Goal: Check status: Check status

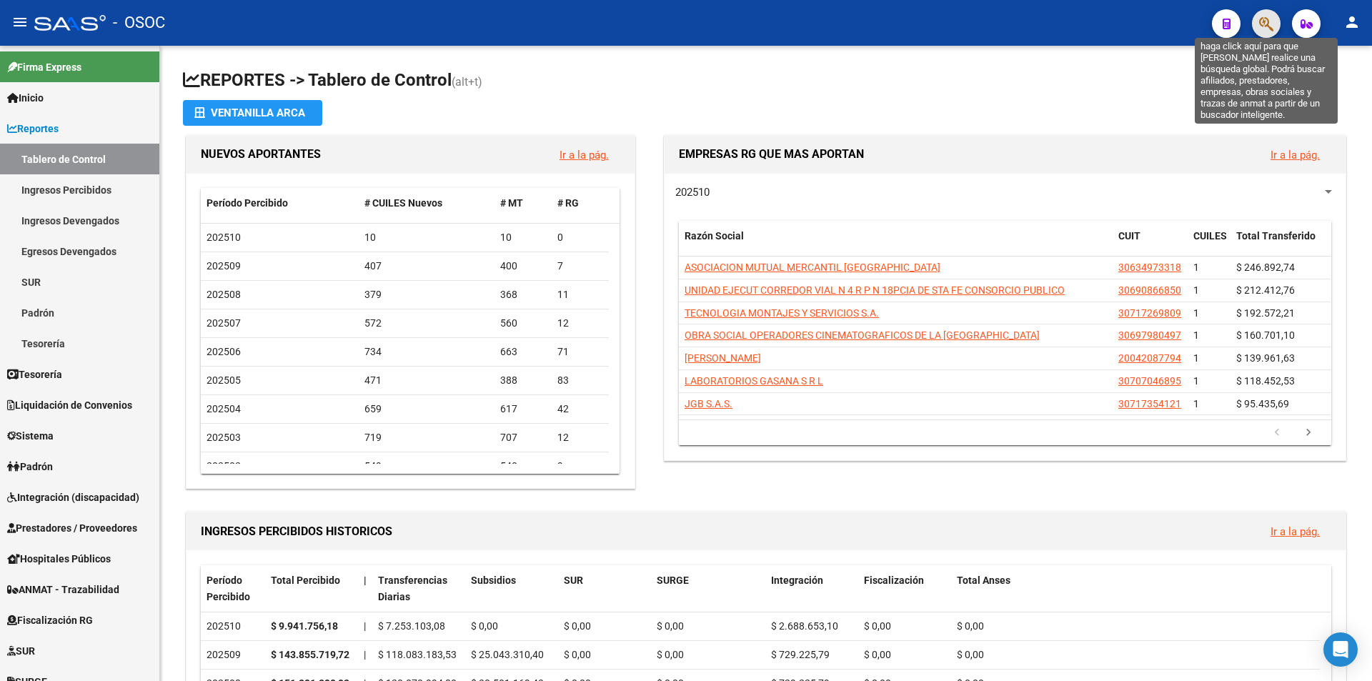
click at [1261, 18] on icon "button" at bounding box center [1266, 24] width 14 height 16
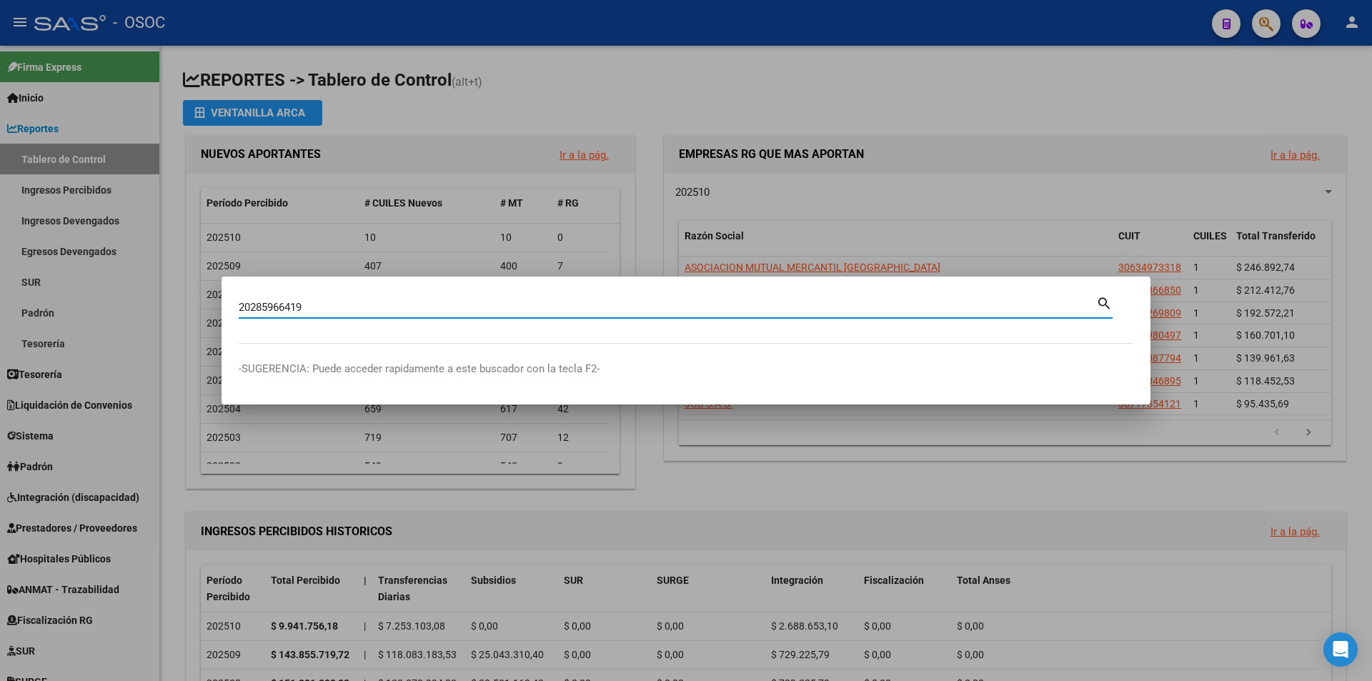
type input "20285966419"
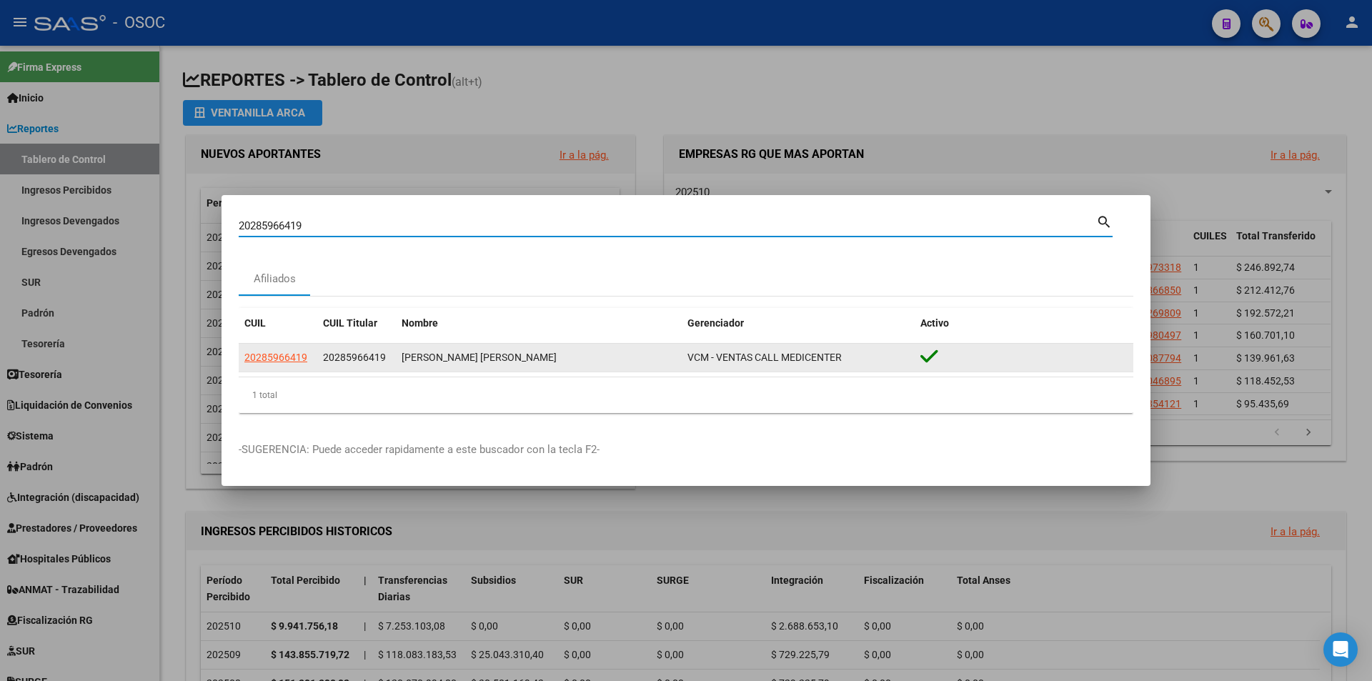
click at [272, 367] on datatable-body-cell "20285966419" at bounding box center [278, 358] width 79 height 28
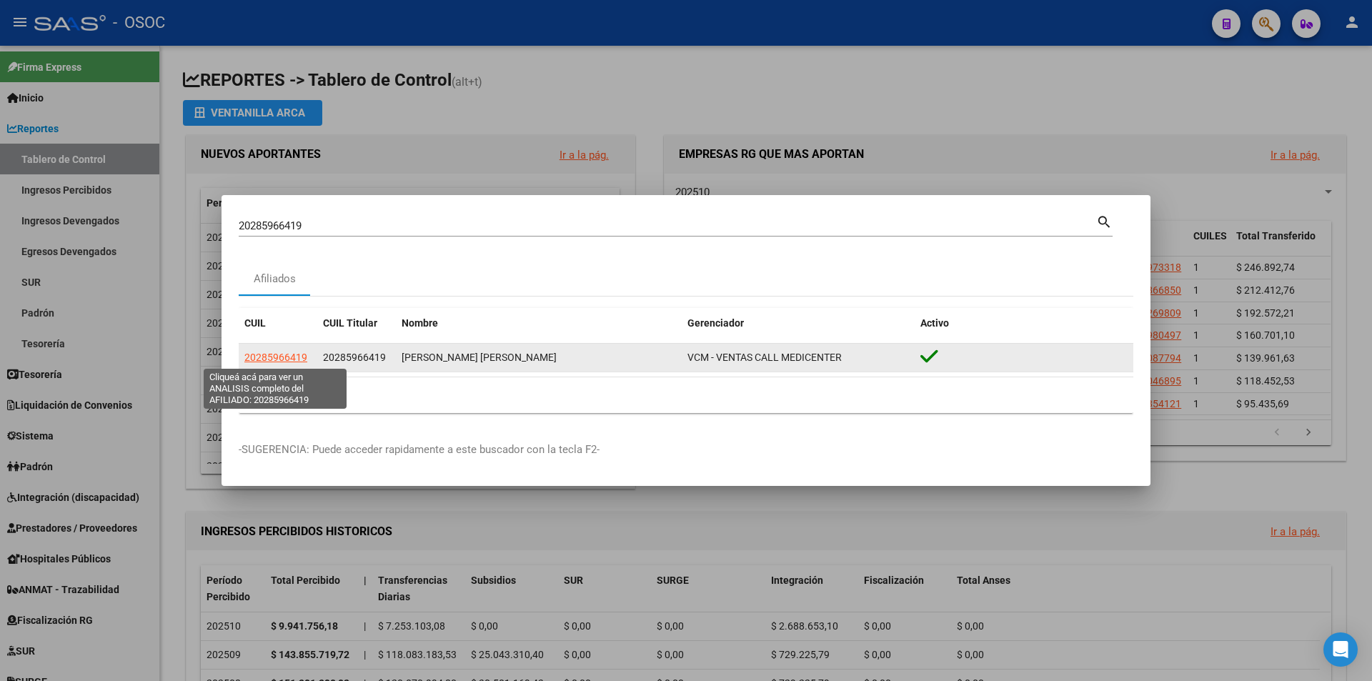
click at [275, 359] on span "20285966419" at bounding box center [275, 356] width 63 height 11
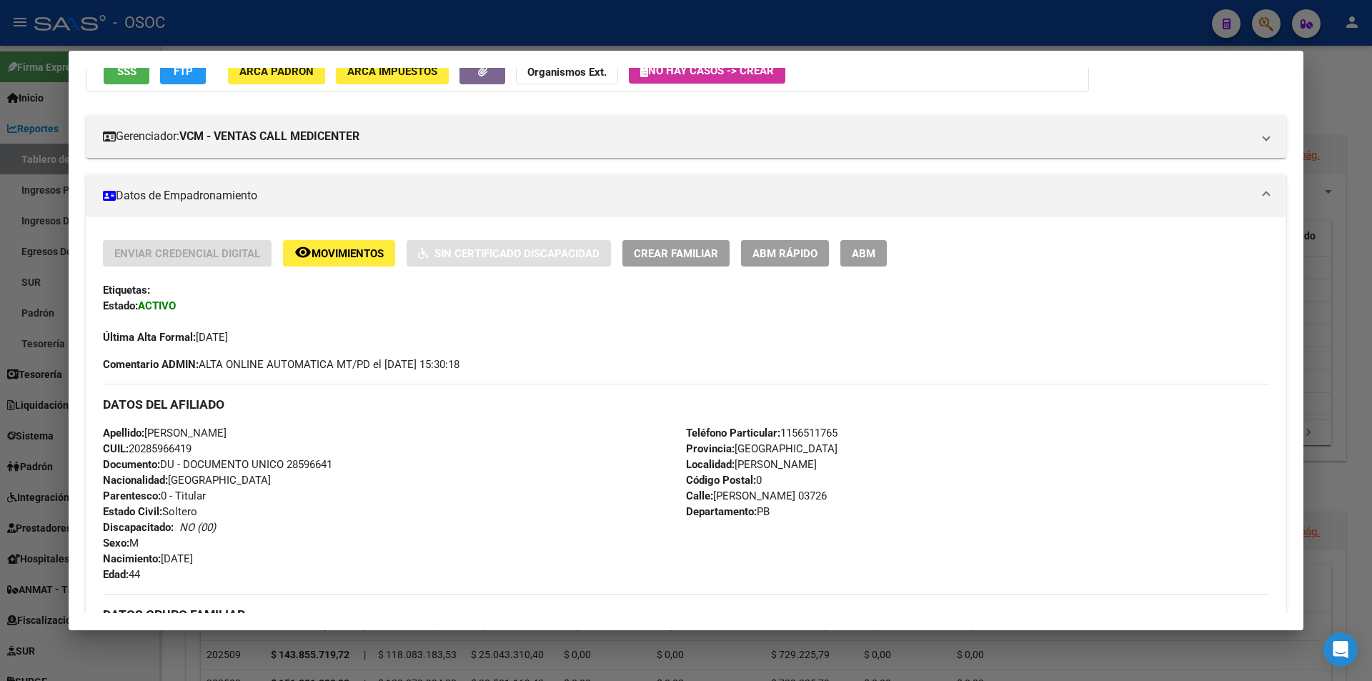
scroll to position [643, 0]
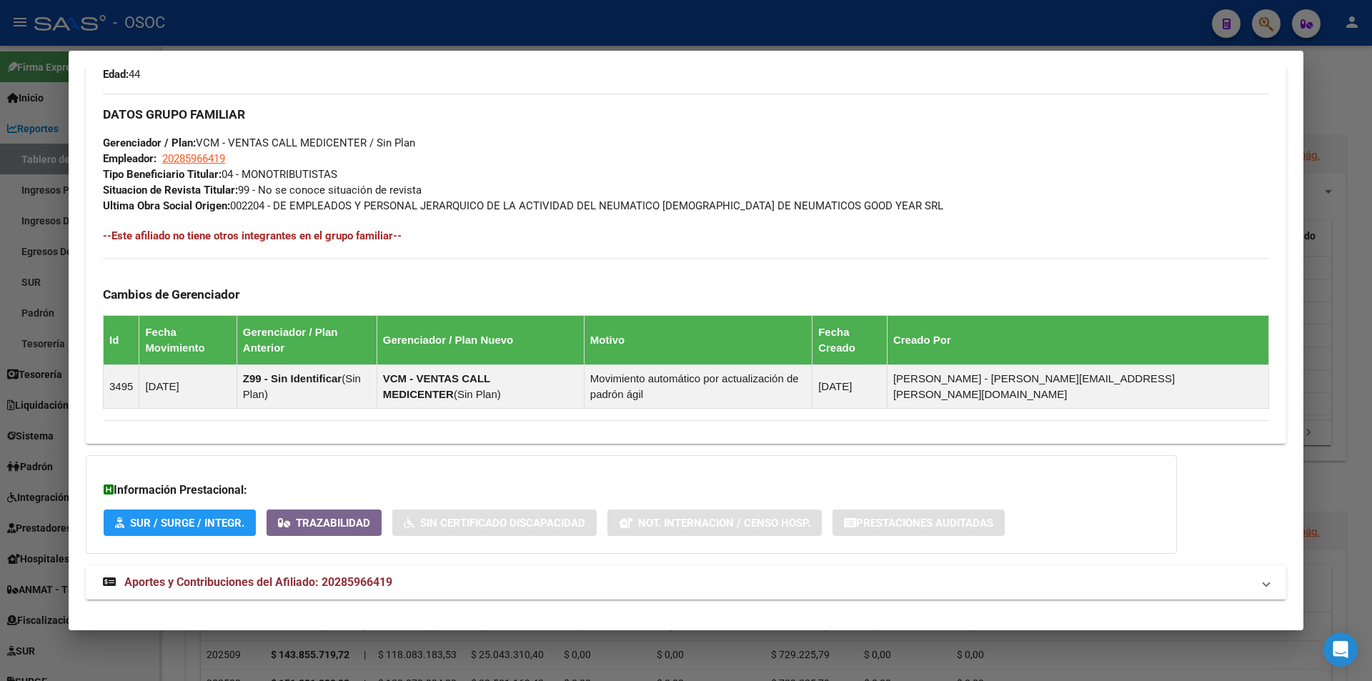
click at [188, 571] on mat-expansion-panel-header "Aportes y Contribuciones del Afiliado: 20285966419" at bounding box center [686, 582] width 1200 height 34
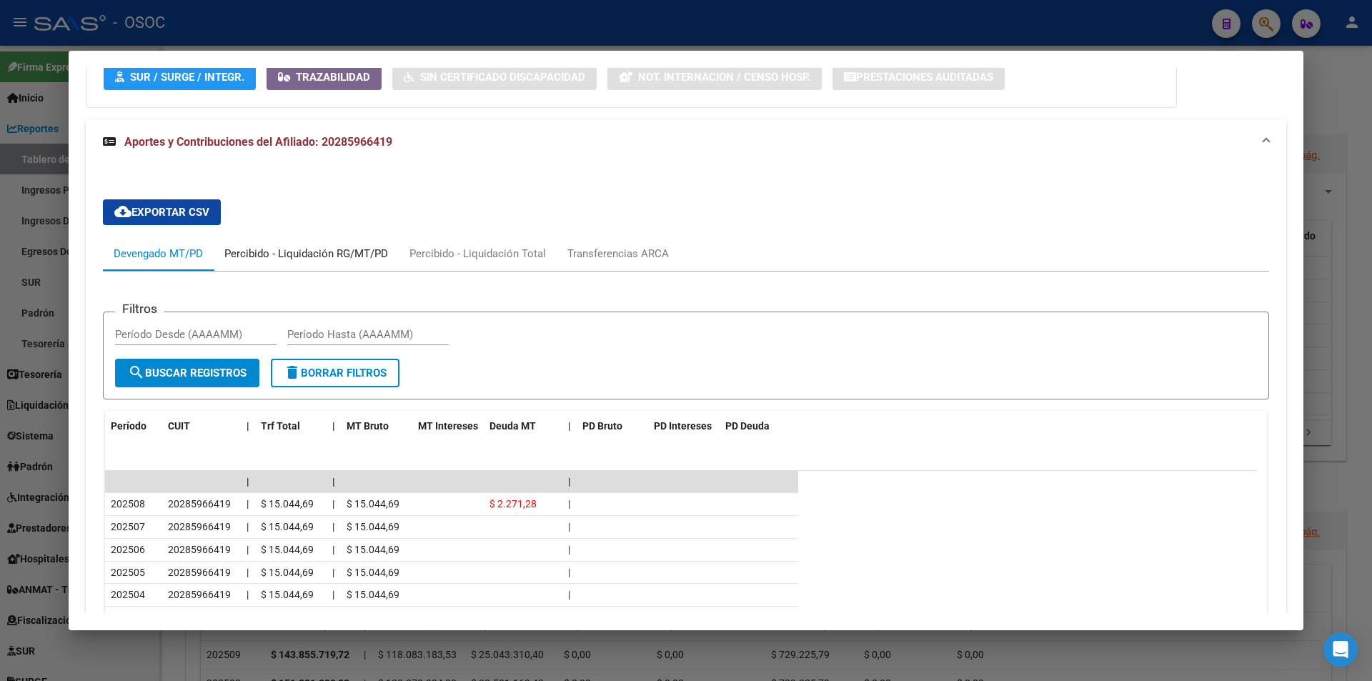
drag, startPoint x: 307, startPoint y: 259, endPoint x: 660, endPoint y: 354, distance: 365.4
click at [309, 259] on div "Percibido - Liquidación RG/MT/PD" at bounding box center [306, 254] width 164 height 16
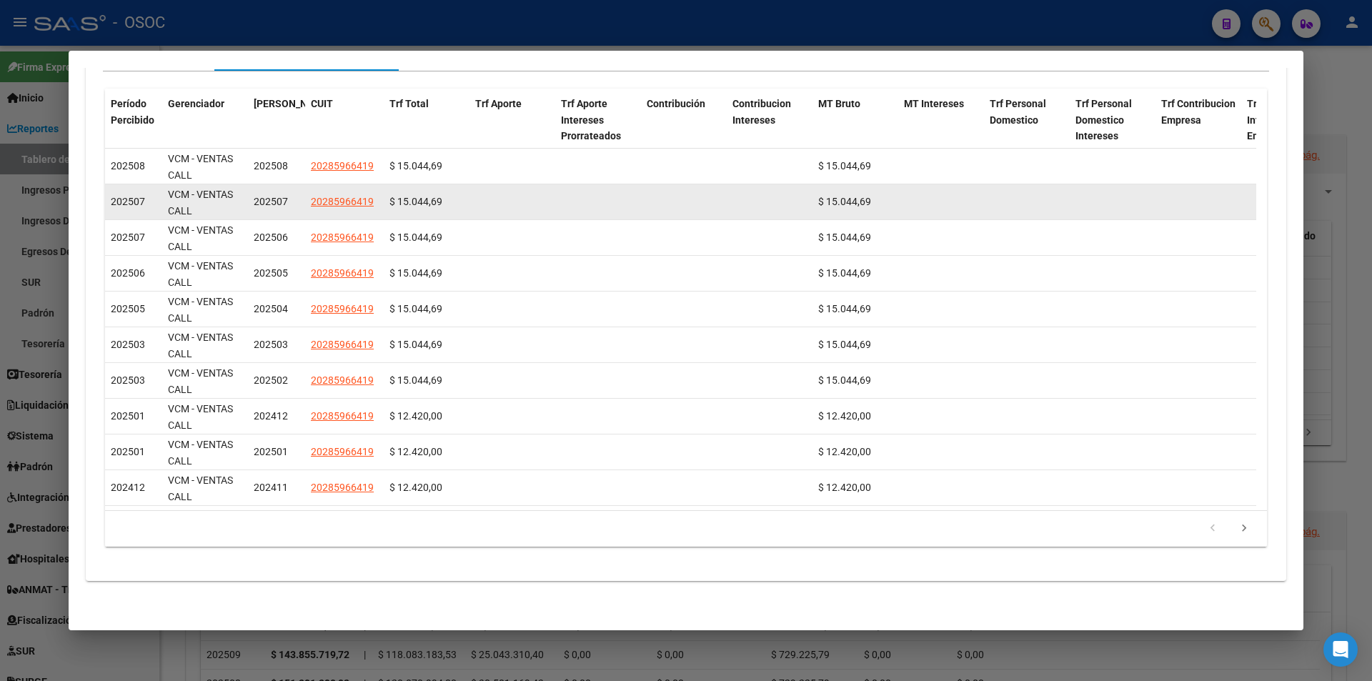
scroll to position [1299, 0]
